Goal: Register for event/course

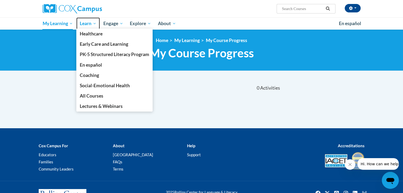
click at [87, 24] on span "Learn" at bounding box center [88, 23] width 17 height 6
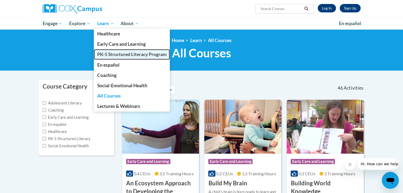
click at [113, 55] on span "PK-5 Structured Literacy Program" at bounding box center [131, 55] width 69 height 6
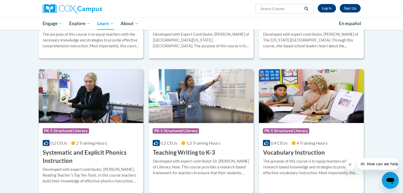
scroll to position [533, 0]
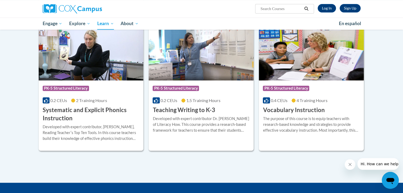
scroll to position [573, 0]
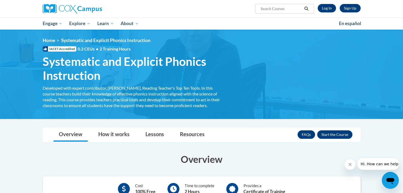
click at [43, 63] on span "Systematic and Explicit Phonics Instruction" at bounding box center [134, 69] width 183 height 28
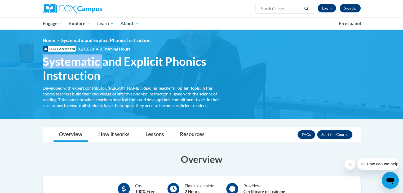
click at [43, 63] on span "Systematic and Explicit Phonics Instruction" at bounding box center [134, 69] width 183 height 28
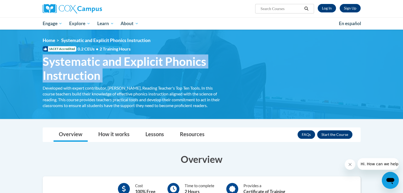
click at [43, 63] on span "Systematic and Explicit Phonics Instruction" at bounding box center [134, 69] width 183 height 28
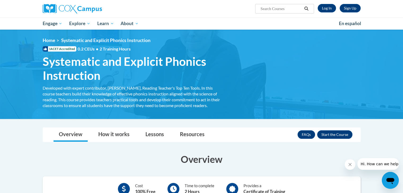
scroll to position [26, 0]
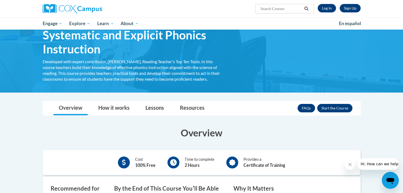
click at [339, 110] on button "Enroll" at bounding box center [334, 108] width 35 height 8
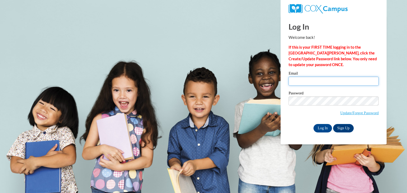
click at [330, 82] on input "Email" at bounding box center [333, 81] width 90 height 9
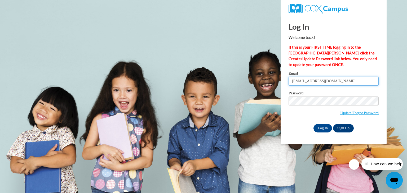
type input "[EMAIL_ADDRESS][DOMAIN_NAME]"
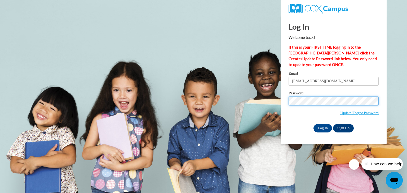
click at [313, 124] on input "Log In" at bounding box center [322, 128] width 19 height 8
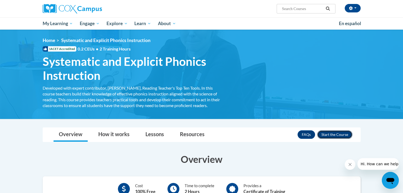
click at [337, 134] on button "Enroll" at bounding box center [334, 134] width 35 height 8
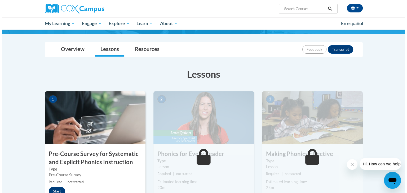
scroll to position [53, 0]
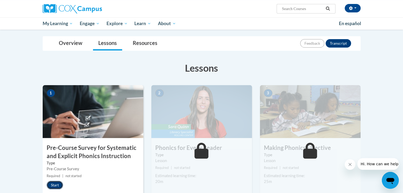
click at [58, 184] on button "Start" at bounding box center [55, 185] width 16 height 8
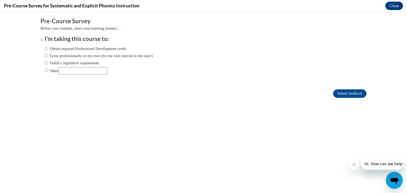
scroll to position [0, 0]
click at [90, 51] on label "Obtain required Professional Development credit." at bounding box center [85, 49] width 83 height 6
click at [48, 51] on input "Obtain required Professional Development credit." at bounding box center [45, 49] width 3 height 6
radio input "true"
click at [356, 96] on input "Submit feedback" at bounding box center [349, 93] width 33 height 8
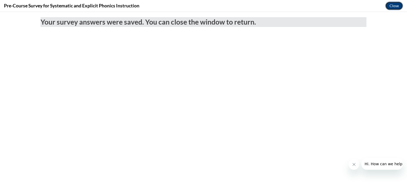
click at [391, 4] on button "Close" at bounding box center [394, 6] width 18 height 8
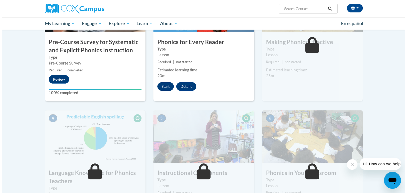
scroll to position [159, 0]
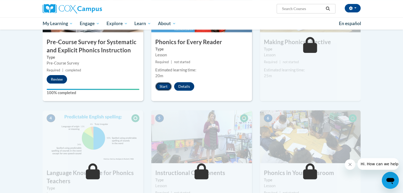
click at [164, 88] on button "Start" at bounding box center [163, 86] width 16 height 8
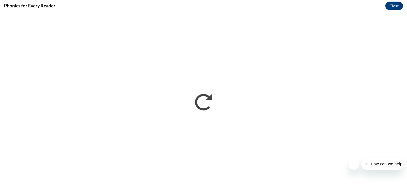
scroll to position [0, 0]
click at [353, 165] on icon "Close message from company" at bounding box center [353, 165] width 4 height 4
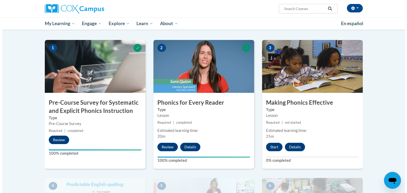
scroll to position [106, 0]
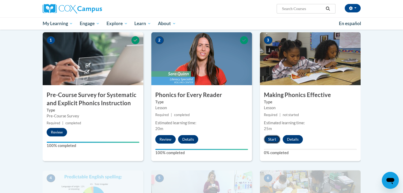
click at [270, 141] on button "Start" at bounding box center [272, 139] width 16 height 8
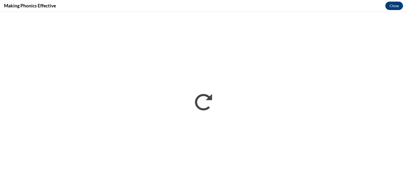
scroll to position [0, 0]
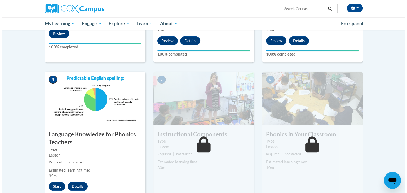
scroll to position [212, 0]
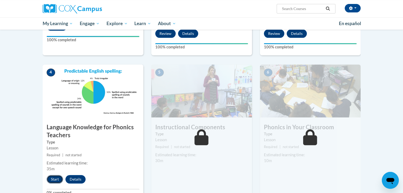
click at [59, 177] on button "Start" at bounding box center [55, 179] width 16 height 8
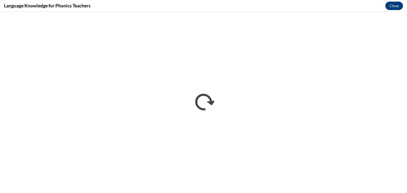
scroll to position [0, 0]
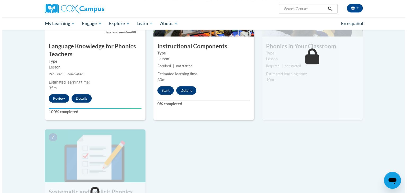
scroll to position [291, 0]
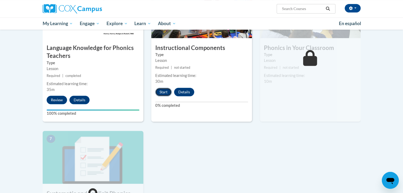
click at [166, 88] on button "Start" at bounding box center [163, 92] width 16 height 8
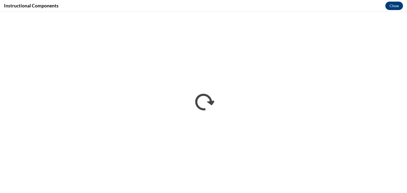
scroll to position [0, 0]
